Goal: Transaction & Acquisition: Purchase product/service

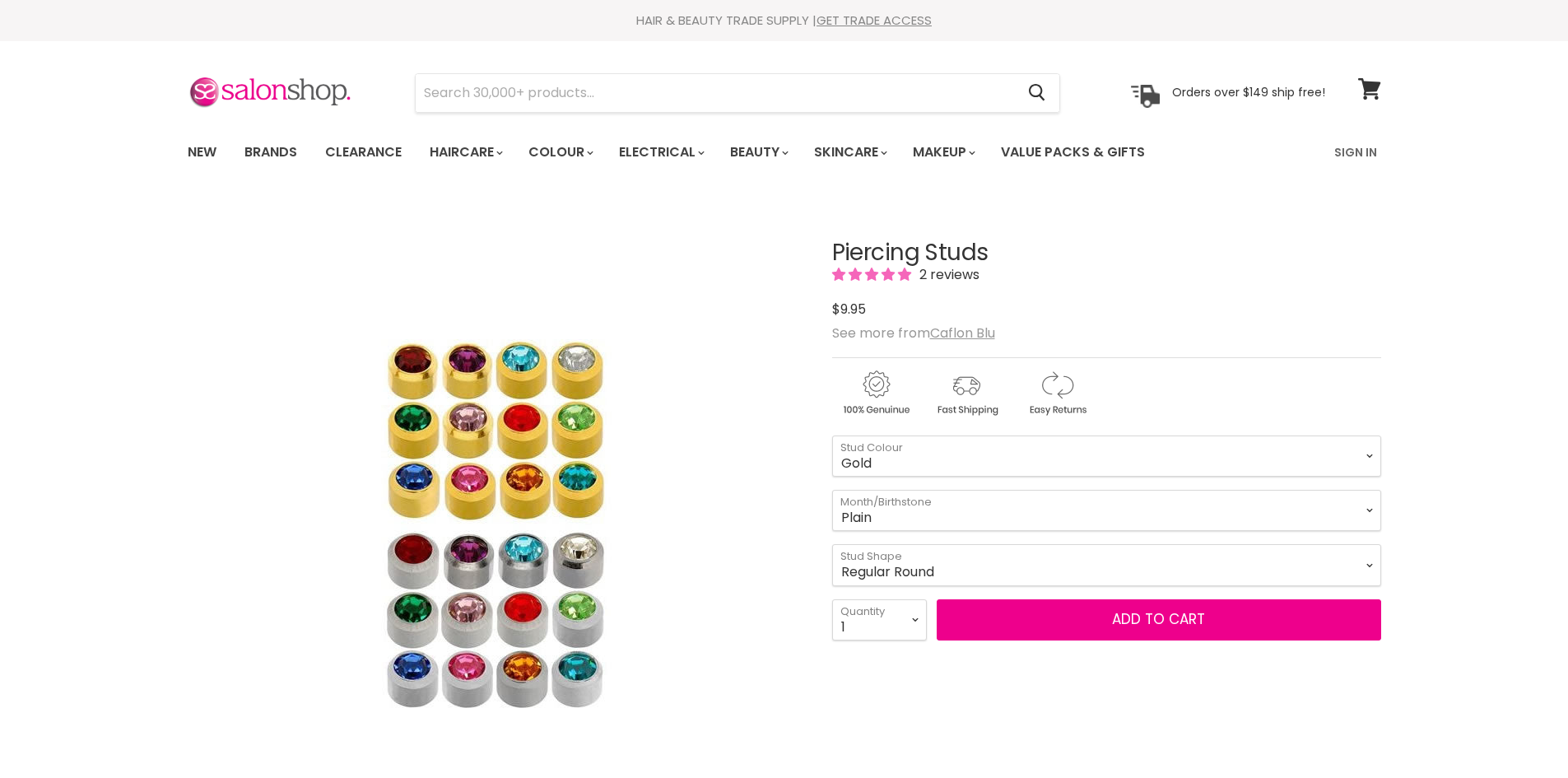
select select "Regular Round"
click at [977, 512] on select "January (Garnet) February (Amethyst) March (Aquamarine) April (Diamond) May (Em…" at bounding box center [1107, 510] width 549 height 42
click at [987, 447] on select "Silver Gold" at bounding box center [1107, 456] width 549 height 42
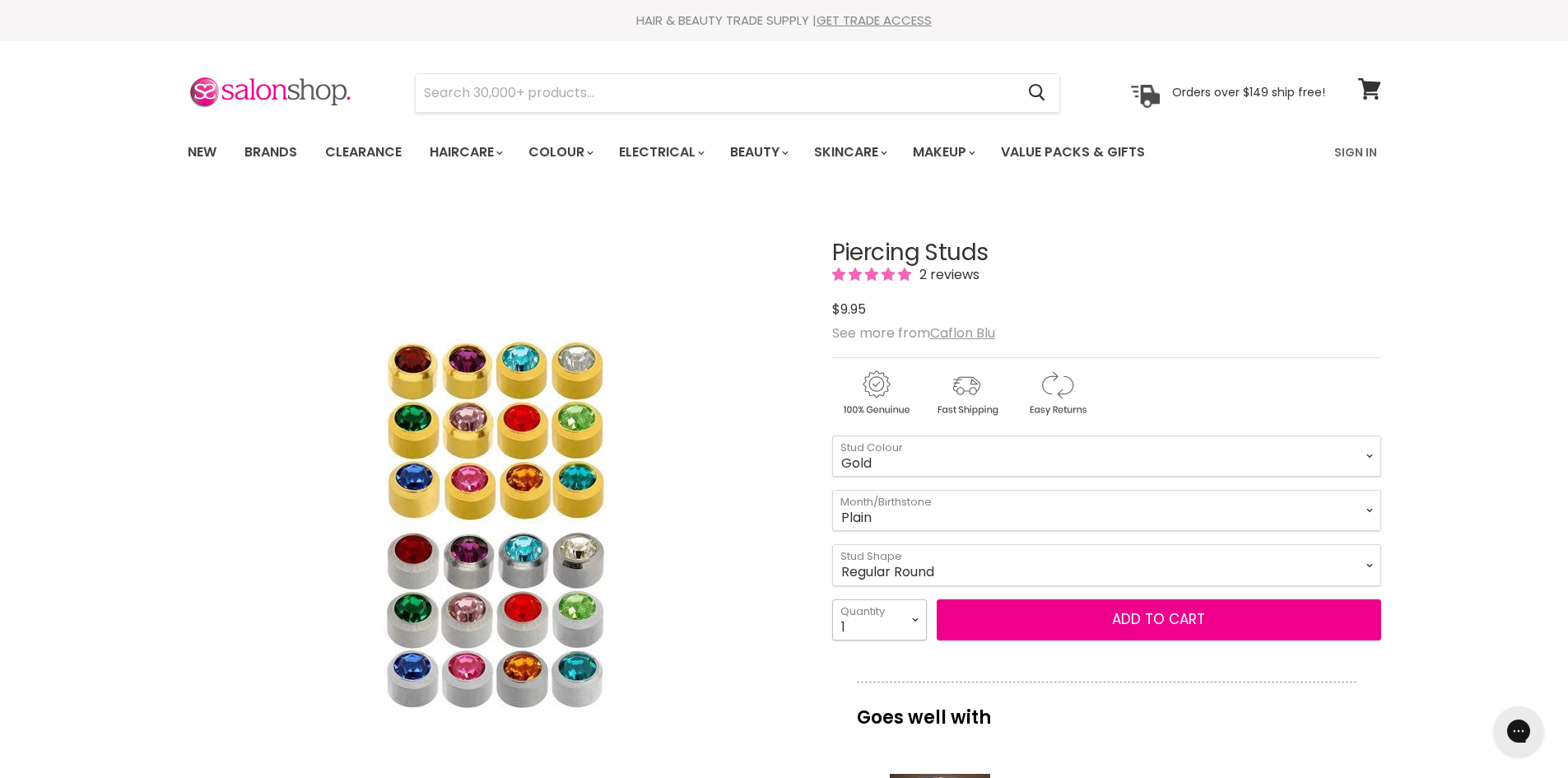
click at [903, 604] on select "1 2 3 4 5 6 7 8 9 10+" at bounding box center [879, 620] width 95 height 42
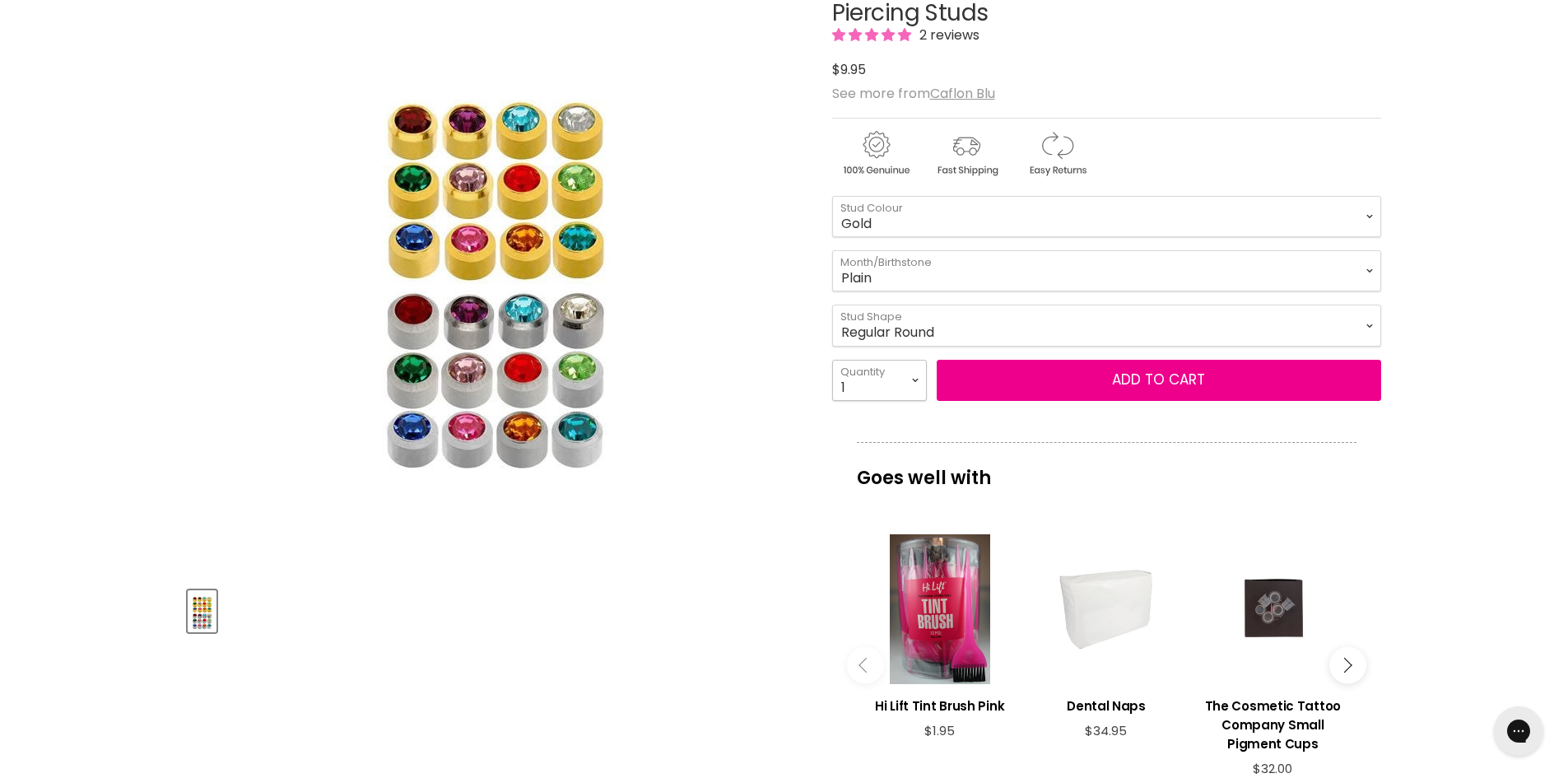
scroll to position [330, 0]
